Goal: Information Seeking & Learning: Learn about a topic

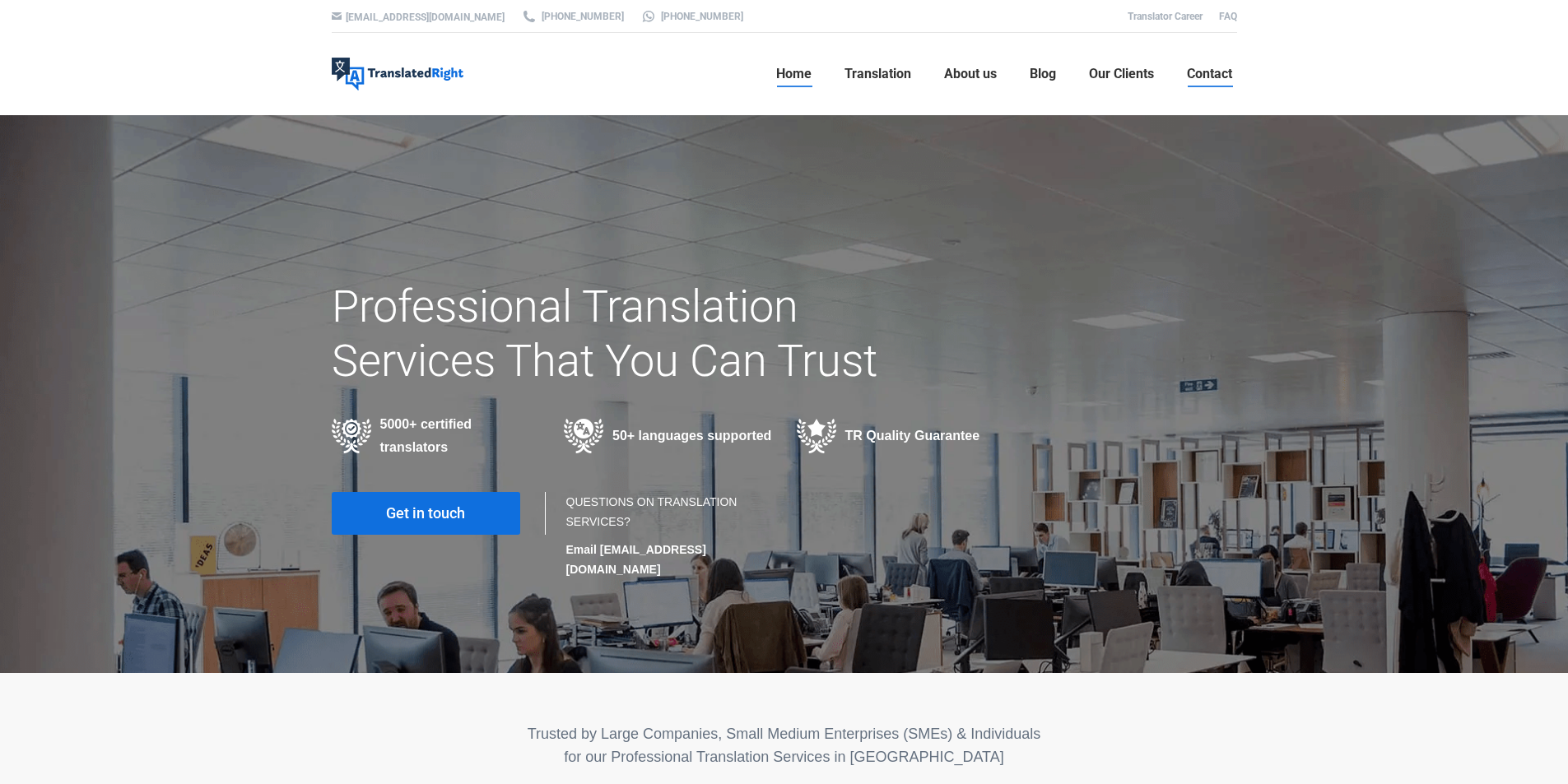
click at [1214, 71] on span "Contact" at bounding box center [1209, 74] width 46 height 16
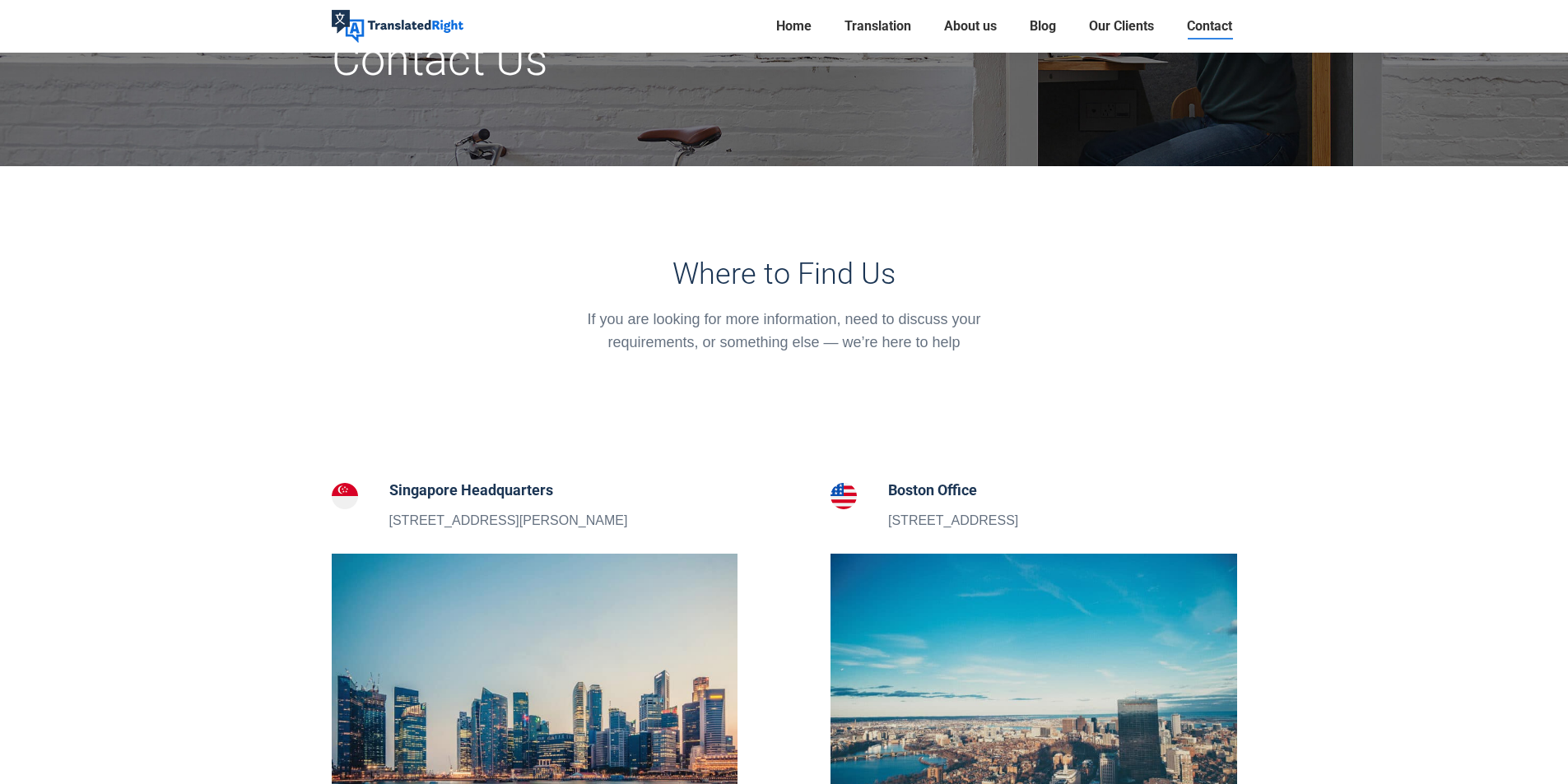
scroll to position [82, 0]
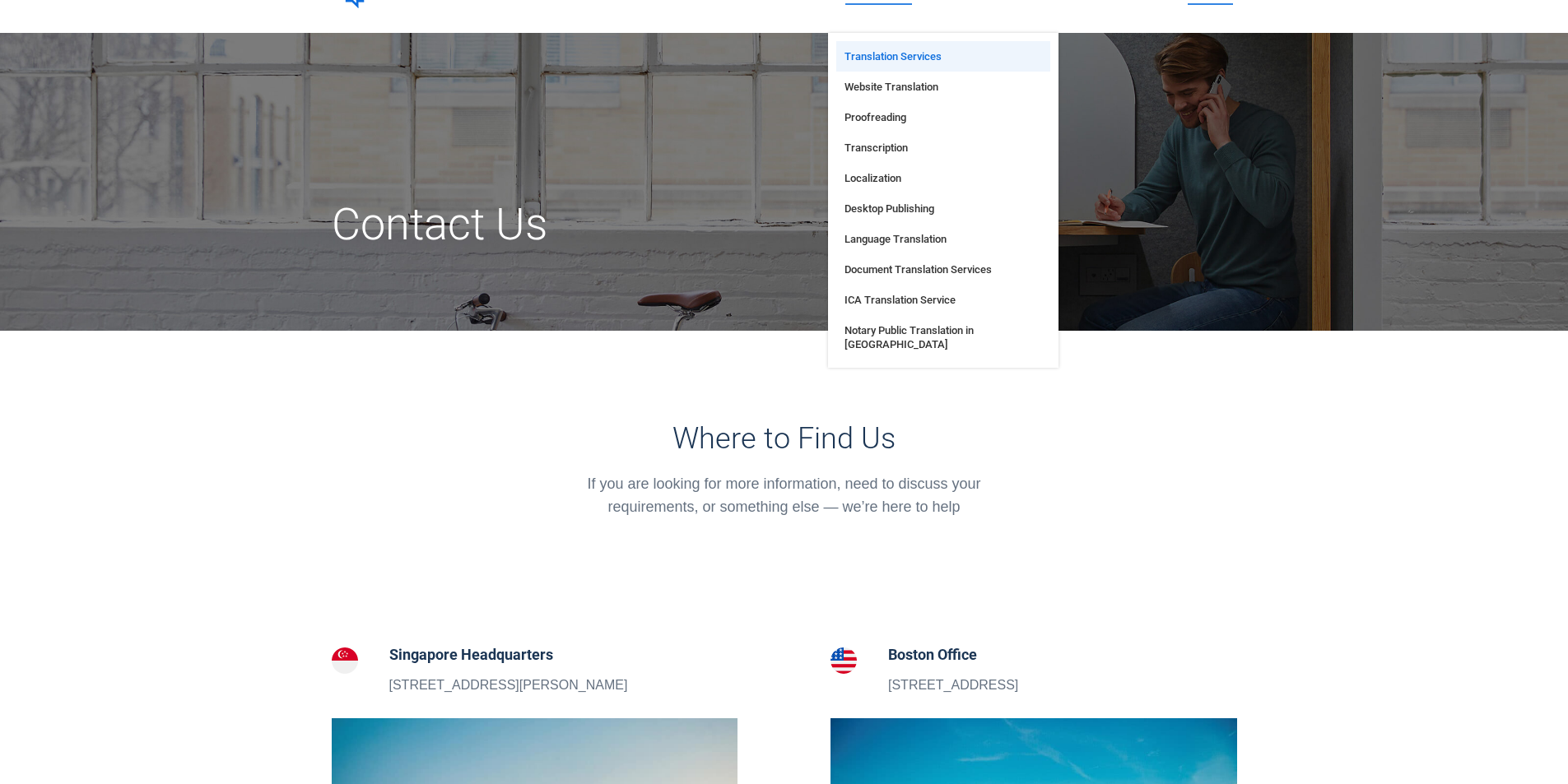
click at [879, 67] on link "Translation Services" at bounding box center [942, 56] width 214 height 30
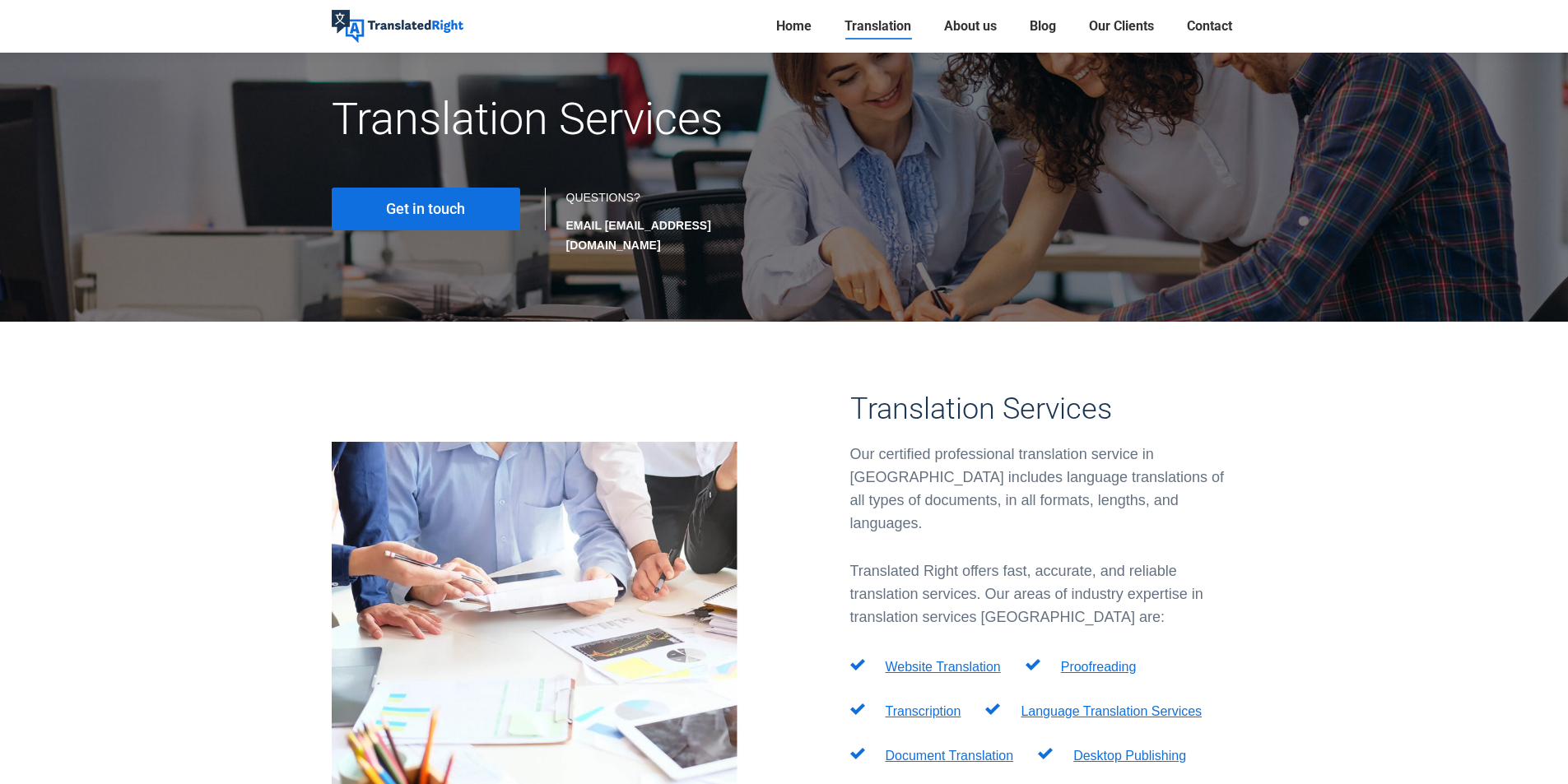
scroll to position [247, 0]
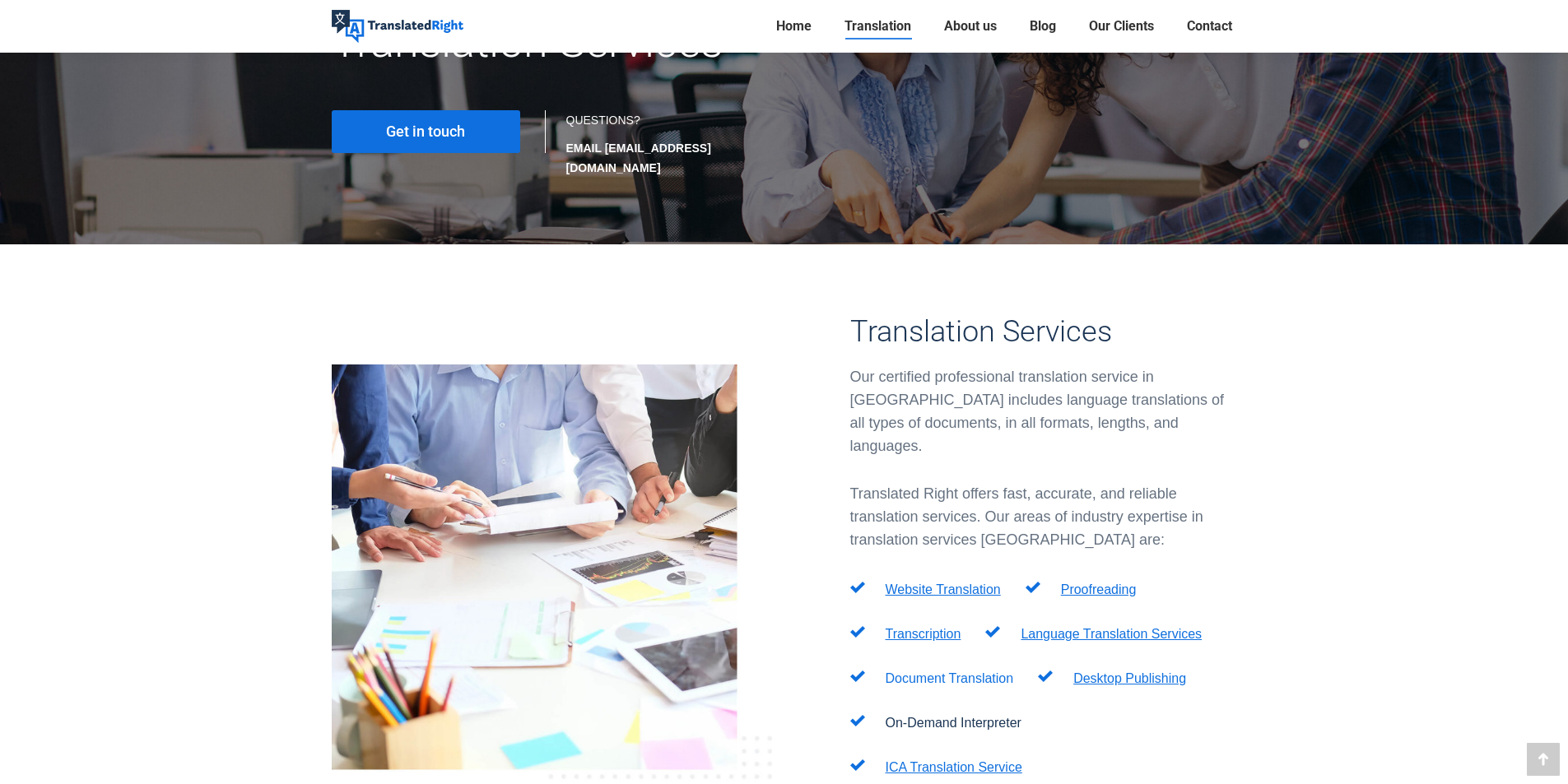
click at [989, 671] on link "Document Translation" at bounding box center [950, 678] width 128 height 14
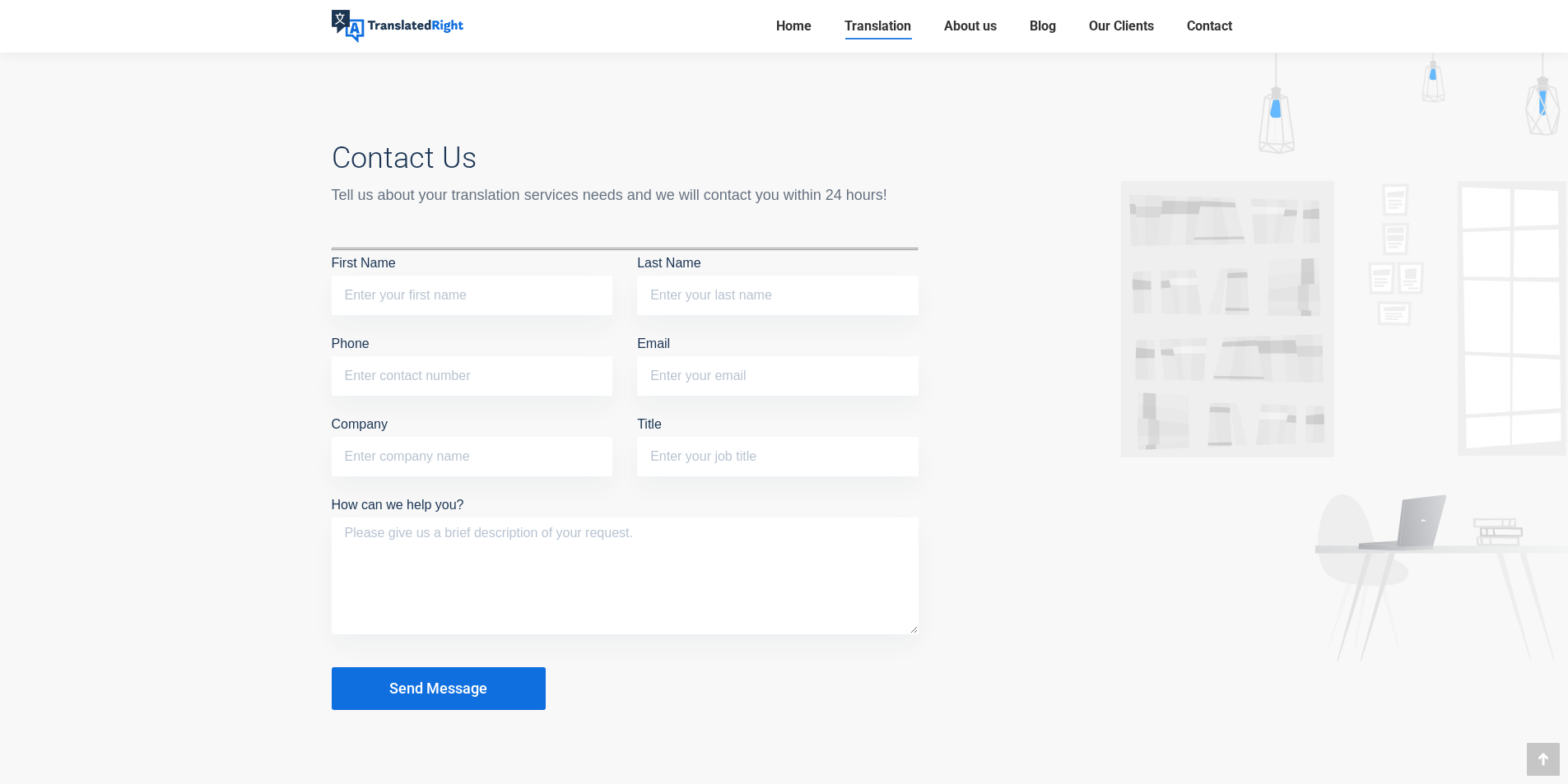
scroll to position [7408, 0]
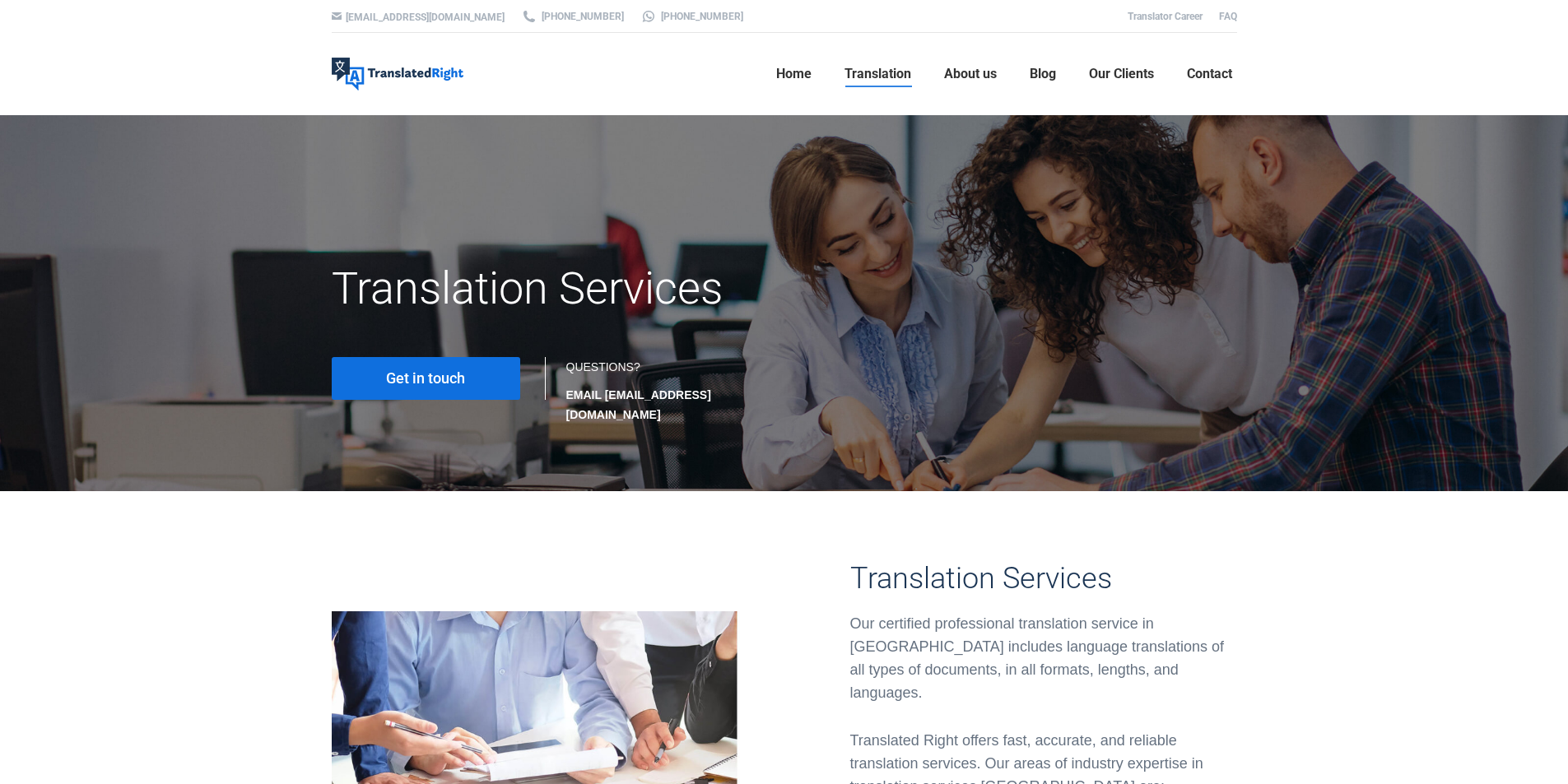
scroll to position [247, 0]
